Goal: Complete application form: Complete application form

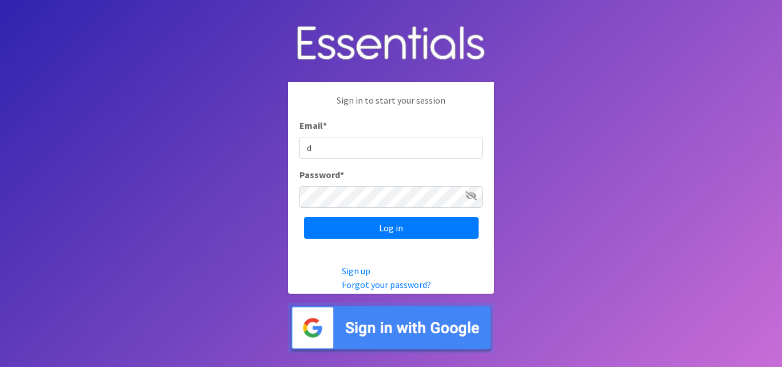
type input "[EMAIL_ADDRESS][DOMAIN_NAME]"
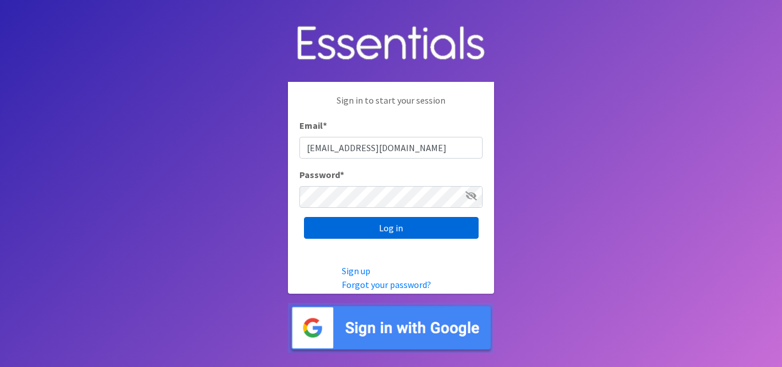
click at [403, 226] on input "Log in" at bounding box center [391, 228] width 175 height 22
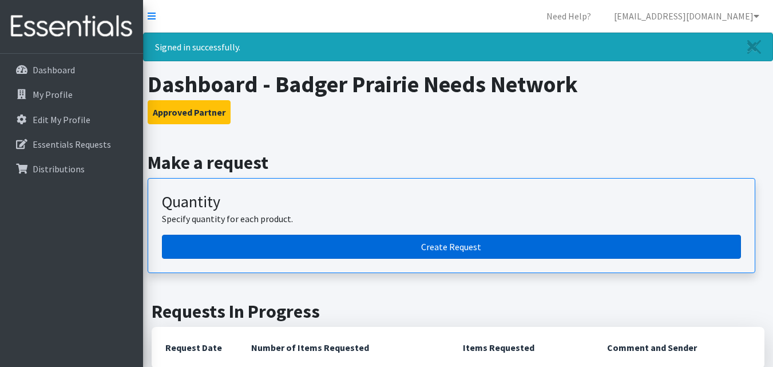
click at [460, 244] on link "Create Request" at bounding box center [451, 247] width 579 height 24
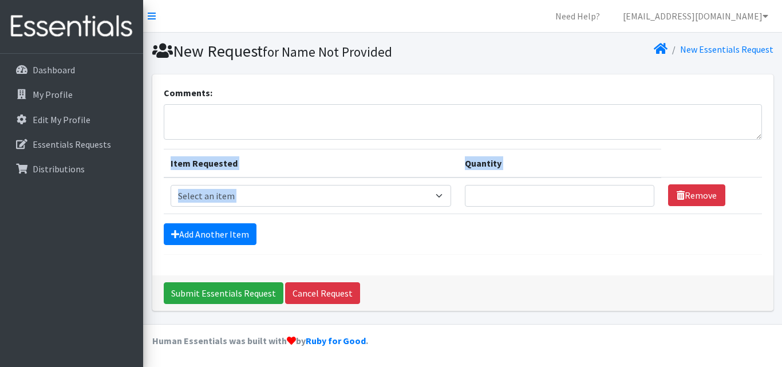
drag, startPoint x: 0, startPoint y: 0, endPoint x: 269, endPoint y: 126, distance: 297.1
click at [269, 126] on form "Comments: Item Requested Quantity Item Requested Select an item Box - 2T-3T Pul…" at bounding box center [463, 170] width 598 height 169
click at [256, 123] on textarea "Comments:" at bounding box center [463, 121] width 598 height 35
type textarea "D"
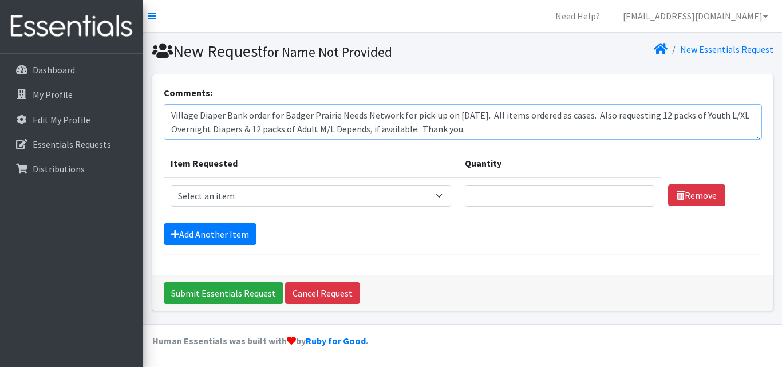
type textarea "Village Diaper Bank order for Badger Prairie Needs Network for pick-up on [DATE…"
click at [445, 195] on select "Select an item Box - 2T-3T Pull-ups [200 Pull-ups/8 Packs] Box - 3T-4T Pull-ups…" at bounding box center [311, 196] width 281 height 22
select select "14391"
click at [171, 185] on select "Select an item Box - 2T-3T Pull-ups [200 Pull-ups/8 Packs] Box - 3T-4T Pull-ups…" at bounding box center [311, 196] width 281 height 22
click at [222, 51] on h1 "New Request for Name Not Provided" at bounding box center [305, 51] width 306 height 20
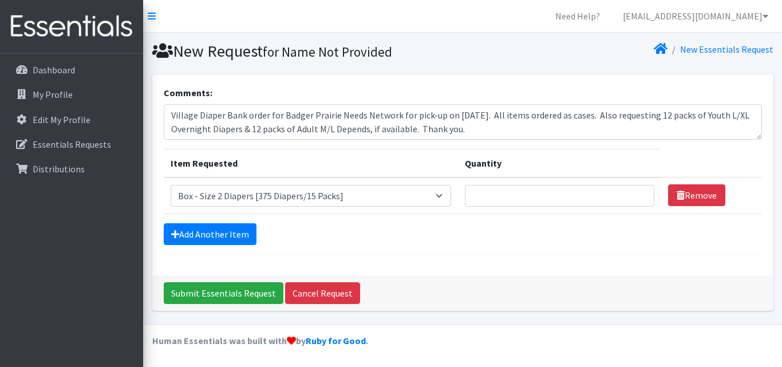
click at [222, 51] on h1 "New Request for Name Not Provided" at bounding box center [305, 51] width 306 height 20
click at [506, 199] on input "Quantity" at bounding box center [560, 196] width 190 height 22
type input "1"
click at [224, 228] on link "Add Another Item" at bounding box center [210, 234] width 93 height 22
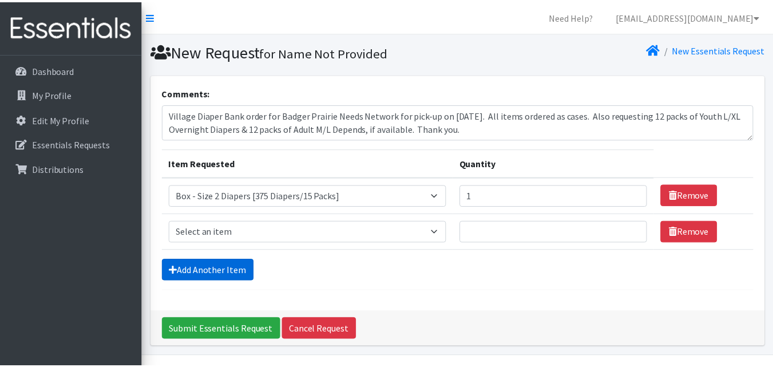
scroll to position [32, 0]
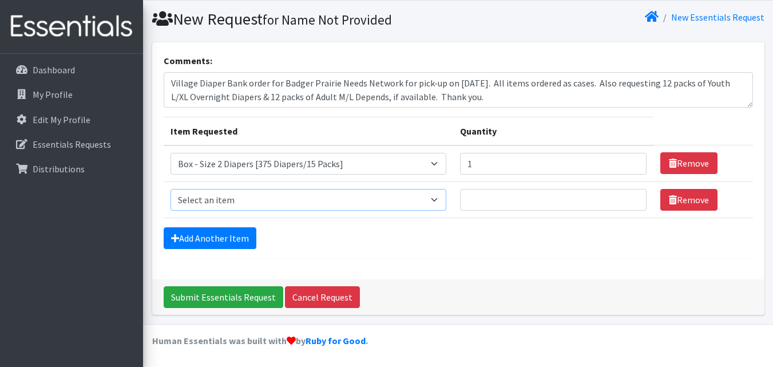
click at [440, 198] on select "Select an item Box - 2T-3T Pull-ups [200 Pull-ups/8 Packs] Box - 3T-4T Pull-ups…" at bounding box center [309, 200] width 277 height 22
select select "14393"
click at [171, 189] on select "Select an item Box - 2T-3T Pull-ups [200 Pull-ups/8 Packs] Box - 3T-4T Pull-ups…" at bounding box center [309, 200] width 277 height 22
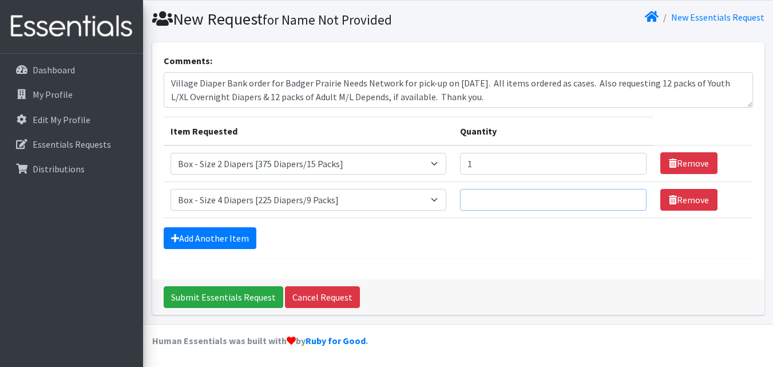
click at [480, 198] on input "Quantity" at bounding box center [553, 200] width 187 height 22
type input "7"
click at [196, 235] on link "Add Another Item" at bounding box center [210, 238] width 93 height 22
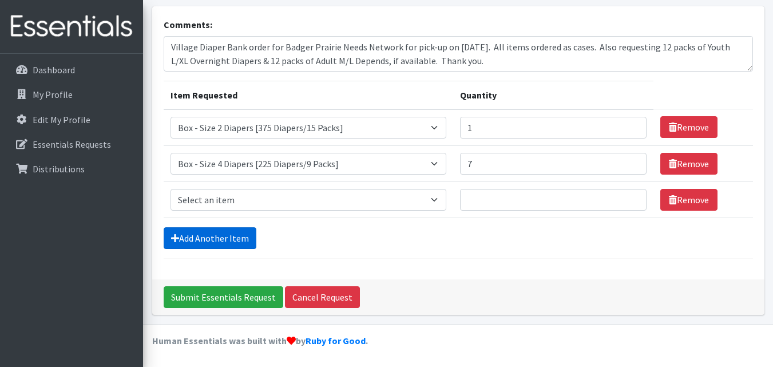
click at [196, 235] on link "Add Another Item" at bounding box center [210, 238] width 93 height 22
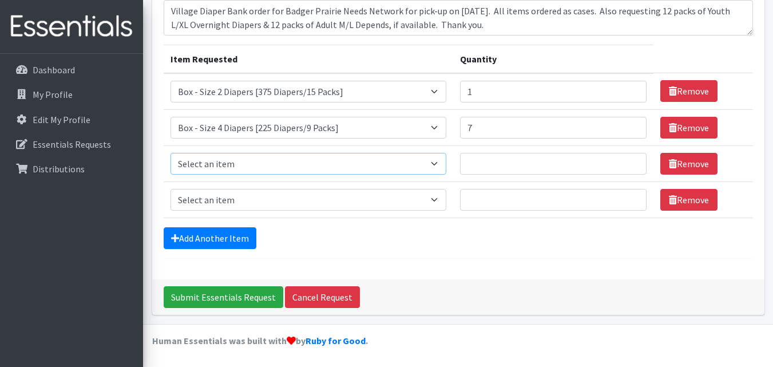
click at [445, 160] on select "Select an item Box - 2T-3T Pull-ups [200 Pull-ups/8 Packs] Box - 3T-4T Pull-ups…" at bounding box center [309, 164] width 277 height 22
select select "14394"
click at [171, 153] on select "Select an item Box - 2T-3T Pull-ups [200 Pull-ups/8 Packs] Box - 3T-4T Pull-ups…" at bounding box center [309, 164] width 277 height 22
click at [487, 163] on input "Quantity" at bounding box center [553, 164] width 187 height 22
type input "7"
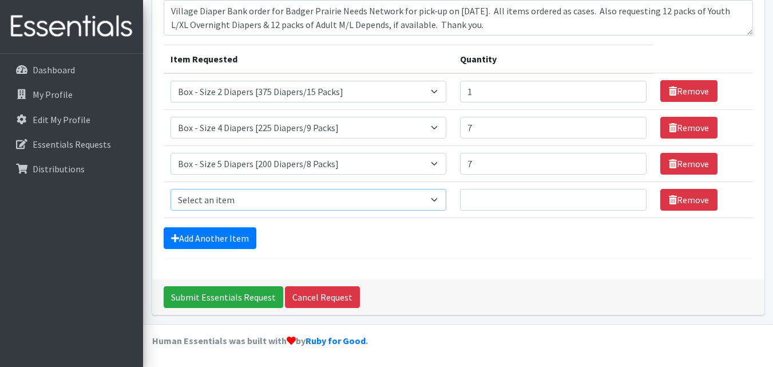
click at [441, 201] on select "Select an item Box - 2T-3T Pull-ups [200 Pull-ups/8 Packs] Box - 3T-4T Pull-ups…" at bounding box center [309, 200] width 277 height 22
select select "14395"
click at [171, 189] on select "Select an item Box - 2T-3T Pull-ups [200 Pull-ups/8 Packs] Box - 3T-4T Pull-ups…" at bounding box center [309, 200] width 277 height 22
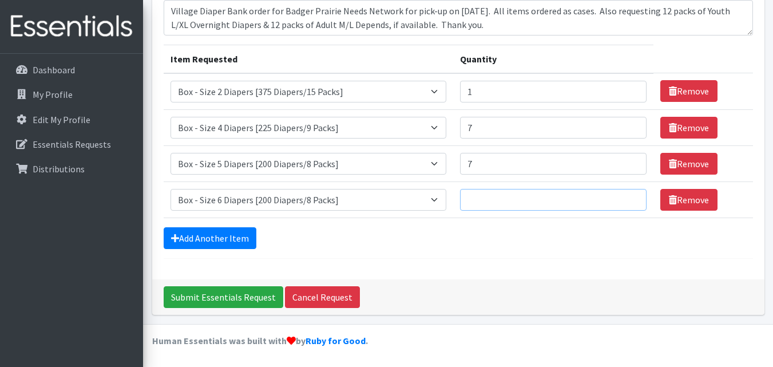
click at [476, 202] on input "Quantity" at bounding box center [553, 200] width 187 height 22
type input "10"
click at [222, 236] on link "Add Another Item" at bounding box center [210, 238] width 93 height 22
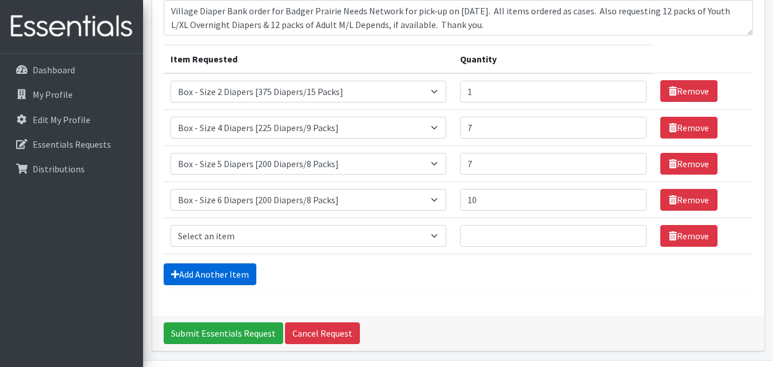
scroll to position [140, 0]
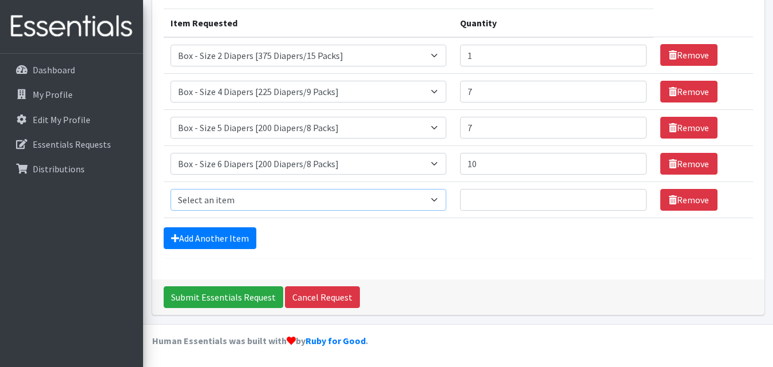
click at [444, 200] on select "Select an item Box - 2T-3T Pull-ups [200 Pull-ups/8 Packs] Box - 3T-4T Pull-ups…" at bounding box center [309, 200] width 277 height 22
select select "14396"
click at [171, 189] on select "Select an item Box - 2T-3T Pull-ups [200 Pull-ups/8 Packs] Box - 3T-4T Pull-ups…" at bounding box center [309, 200] width 277 height 22
click at [488, 196] on input "Quantity" at bounding box center [553, 200] width 187 height 22
click at [489, 196] on input "Quantity" at bounding box center [553, 200] width 187 height 22
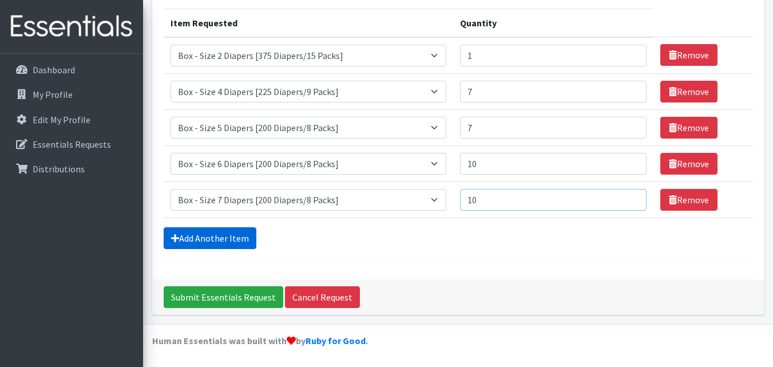
type input "10"
click at [224, 237] on link "Add Another Item" at bounding box center [210, 238] width 93 height 22
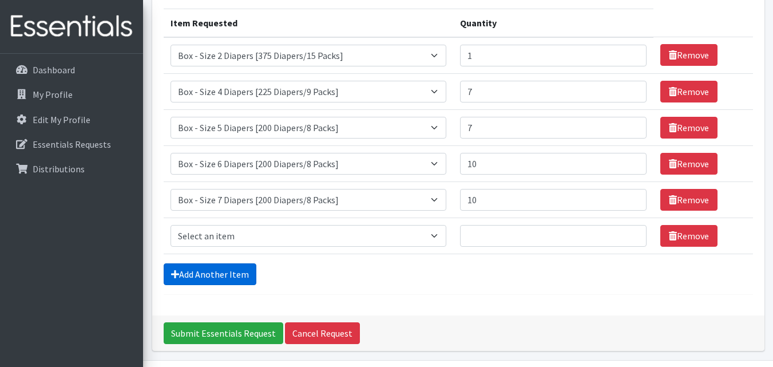
scroll to position [176, 0]
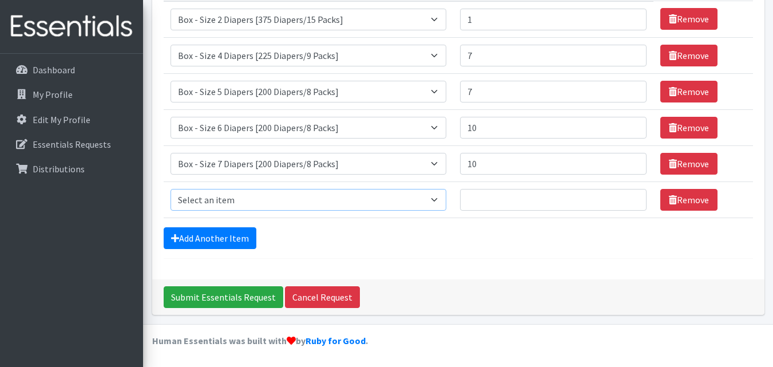
click at [443, 199] on select "Select an item Box - 2T-3T Pull-ups [200 Pull-ups/8 Packs] Box - 3T-4T Pull-ups…" at bounding box center [309, 200] width 277 height 22
click at [443, 198] on select "Select an item Box - 2T-3T Pull-ups [200 Pull-ups/8 Packs] Box - 3T-4T Pull-ups…" at bounding box center [309, 200] width 277 height 22
click at [442, 202] on select "Select an item Box - 2T-3T Pull-ups [200 Pull-ups/8 Packs] Box - 3T-4T Pull-ups…" at bounding box center [309, 200] width 277 height 22
select select "14397"
click at [171, 189] on select "Select an item Box - 2T-3T Pull-ups [200 Pull-ups/8 Packs] Box - 3T-4T Pull-ups…" at bounding box center [309, 200] width 277 height 22
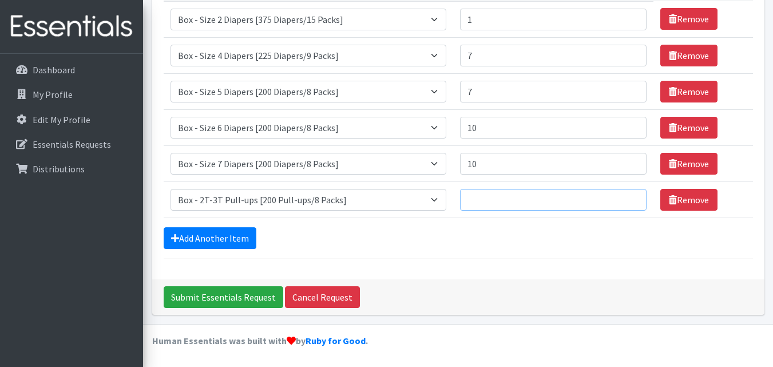
click at [504, 200] on input "Quantity" at bounding box center [553, 200] width 187 height 22
type input "2"
click at [218, 238] on link "Add Another Item" at bounding box center [210, 238] width 93 height 22
click at [442, 196] on select "Select an item Box - 2T-3T Pull-ups [200 Pull-ups/8 Packs] Box - 3T-4T Pull-ups…" at bounding box center [309, 200] width 277 height 22
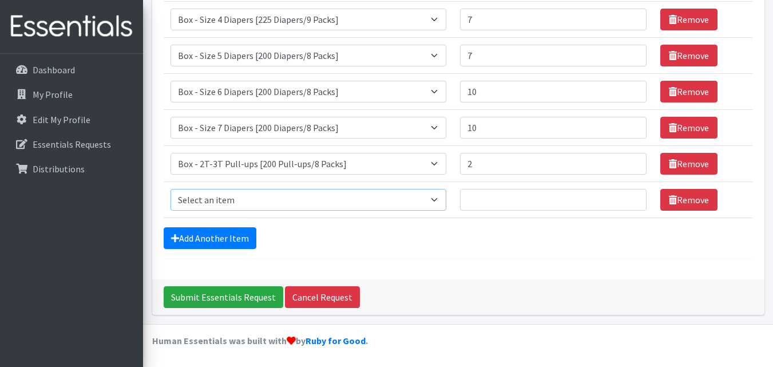
select select "14399"
click at [171, 189] on select "Select an item Box - 2T-3T Pull-ups [200 Pull-ups/8 Packs] Box - 3T-4T Pull-ups…" at bounding box center [309, 200] width 277 height 22
click at [498, 204] on input "Quantity" at bounding box center [553, 200] width 187 height 22
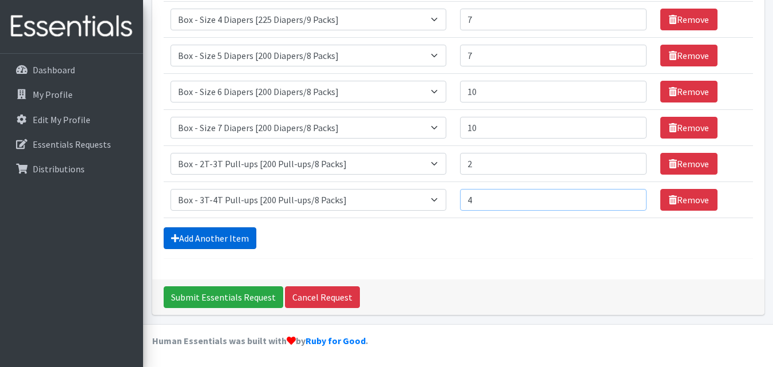
type input "4"
click at [223, 239] on link "Add Another Item" at bounding box center [210, 238] width 93 height 22
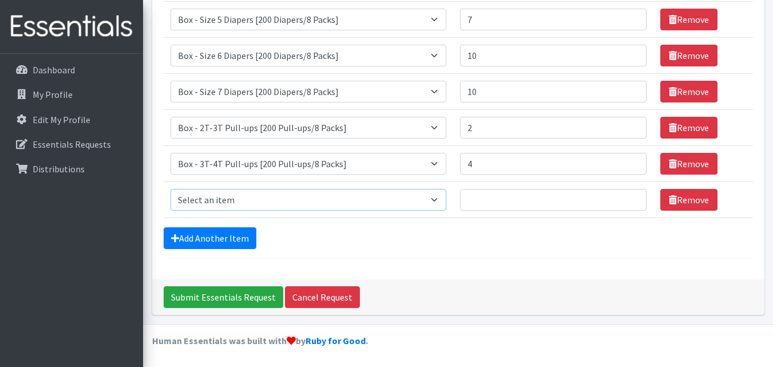
click at [441, 196] on select "Select an item Box - 2T-3T Pull-ups [200 Pull-ups/8 Packs] Box - 3T-4T Pull-ups…" at bounding box center [309, 200] width 277 height 22
select select "14400"
click at [171, 189] on select "Select an item Box - 2T-3T Pull-ups [200 Pull-ups/8 Packs] Box - 3T-4T Pull-ups…" at bounding box center [309, 200] width 277 height 22
click at [489, 198] on input "Quantity" at bounding box center [553, 200] width 187 height 22
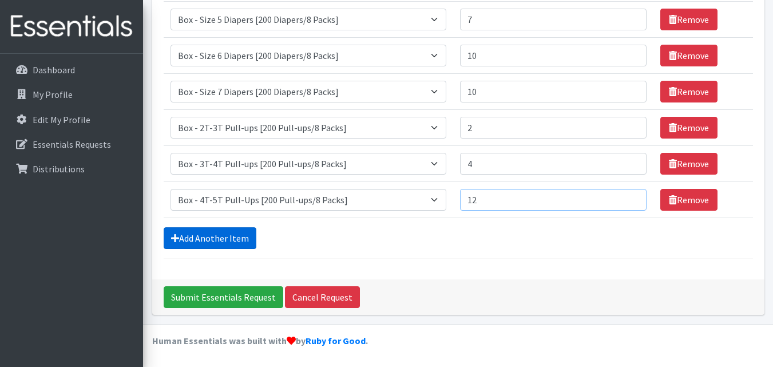
type input "12"
click at [238, 235] on link "Add Another Item" at bounding box center [210, 238] width 93 height 22
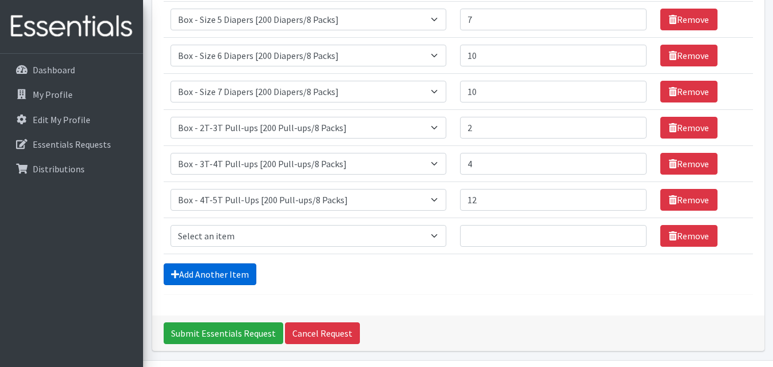
scroll to position [285, 0]
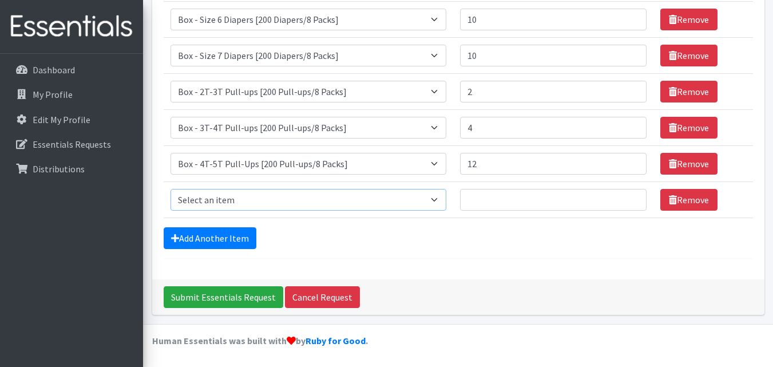
click at [441, 198] on select "Select an item Box - 2T-3T Pull-ups [200 Pull-ups/8 Packs] Box - 3T-4T Pull-ups…" at bounding box center [309, 200] width 277 height 22
select select "14401"
click at [171, 189] on select "Select an item Box - 2T-3T Pull-ups [200 Pull-ups/8 Packs] Box - 3T-4T Pull-ups…" at bounding box center [309, 200] width 277 height 22
click at [498, 202] on input "Quantity" at bounding box center [553, 200] width 187 height 22
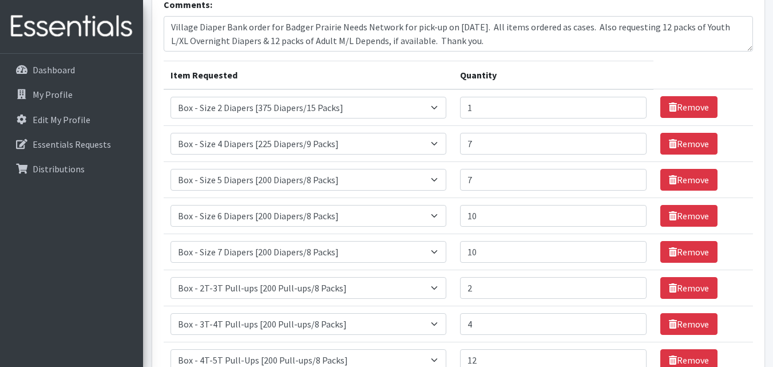
scroll to position [82, 0]
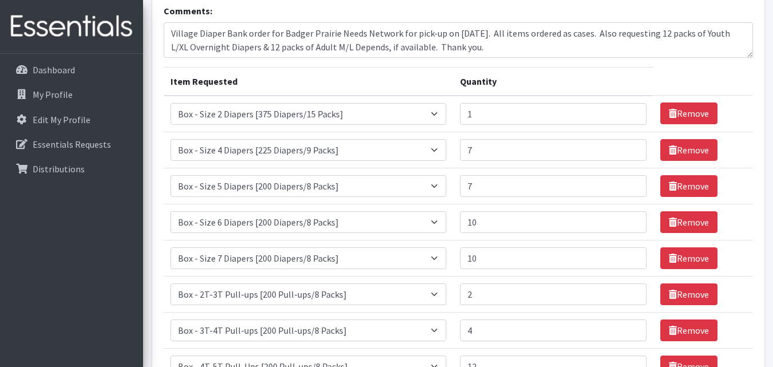
type input "8"
click at [666, 31] on textarea "Village Diaper Bank order for Badger Prairie Needs Network for pick-up on [DATE…" at bounding box center [459, 39] width 590 height 35
click at [525, 52] on textarea "Village Diaper Bank order for Badger Prairie Needs Network for pick-up on [DATE…" at bounding box center [459, 39] width 590 height 35
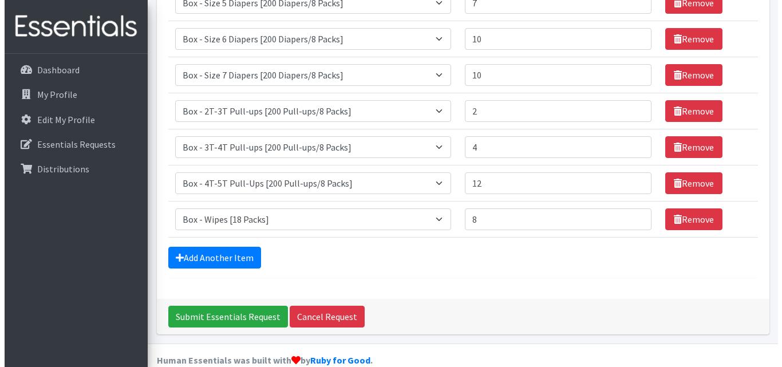
scroll to position [273, 0]
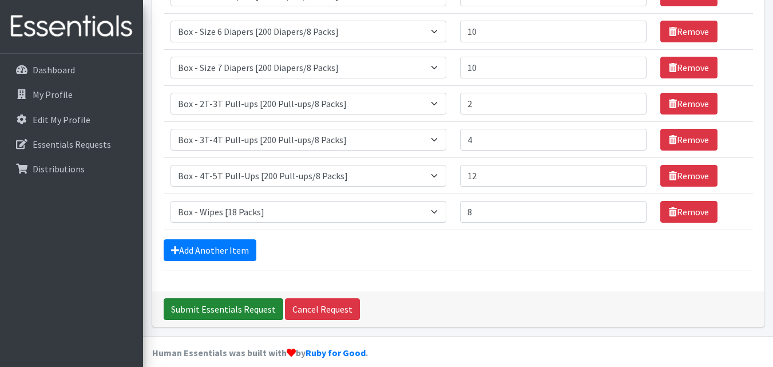
click at [204, 308] on input "Submit Essentials Request" at bounding box center [224, 309] width 120 height 22
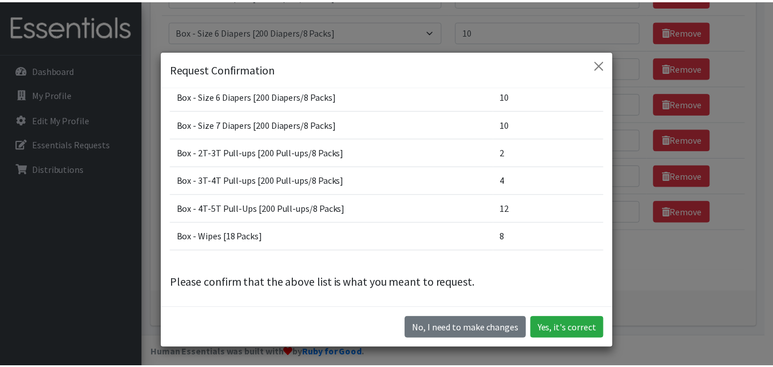
scroll to position [129, 0]
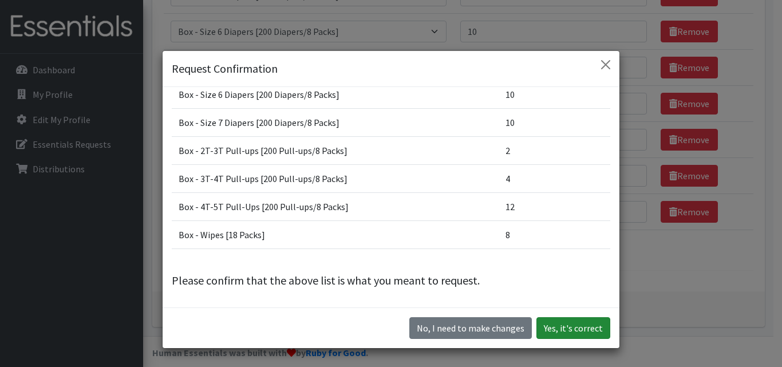
click at [554, 329] on button "Yes, it's correct" at bounding box center [573, 328] width 74 height 22
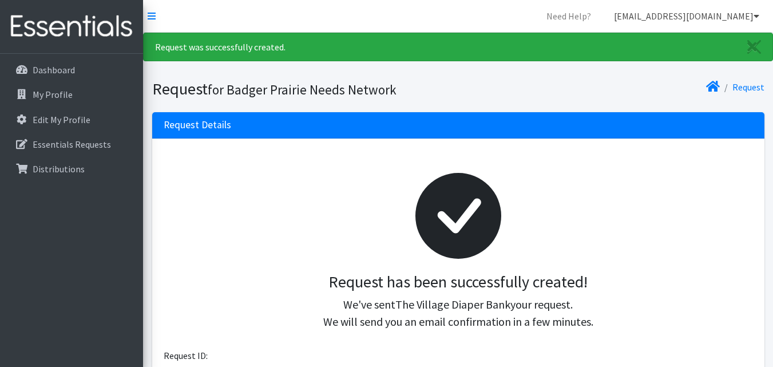
click at [759, 14] on icon at bounding box center [757, 15] width 6 height 9
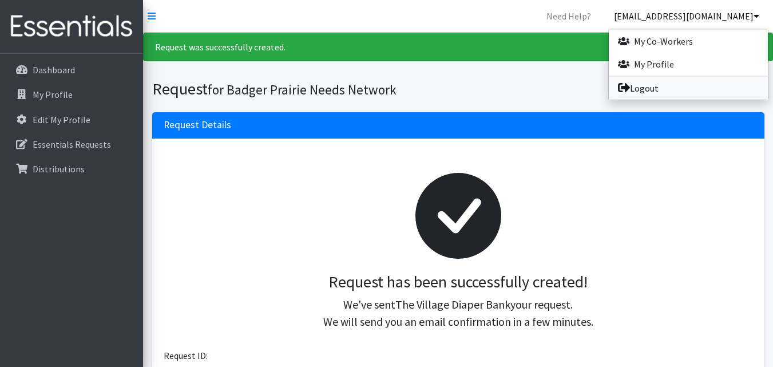
click at [641, 84] on link "Logout" at bounding box center [688, 88] width 159 height 23
